Goal: Information Seeking & Learning: Check status

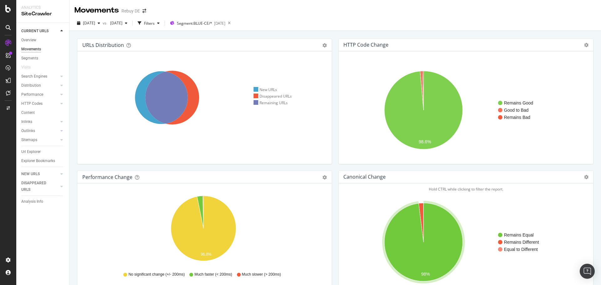
drag, startPoint x: 594, startPoint y: 0, endPoint x: 390, endPoint y: 21, distance: 204.8
click at [390, 21] on div "2025 Aug. 5th vs 2025 May. 20th Filters Segment: BLUE-CE/* 2025-04-03" at bounding box center [334, 24] width 531 height 13
